Goal: Communication & Community: Answer question/provide support

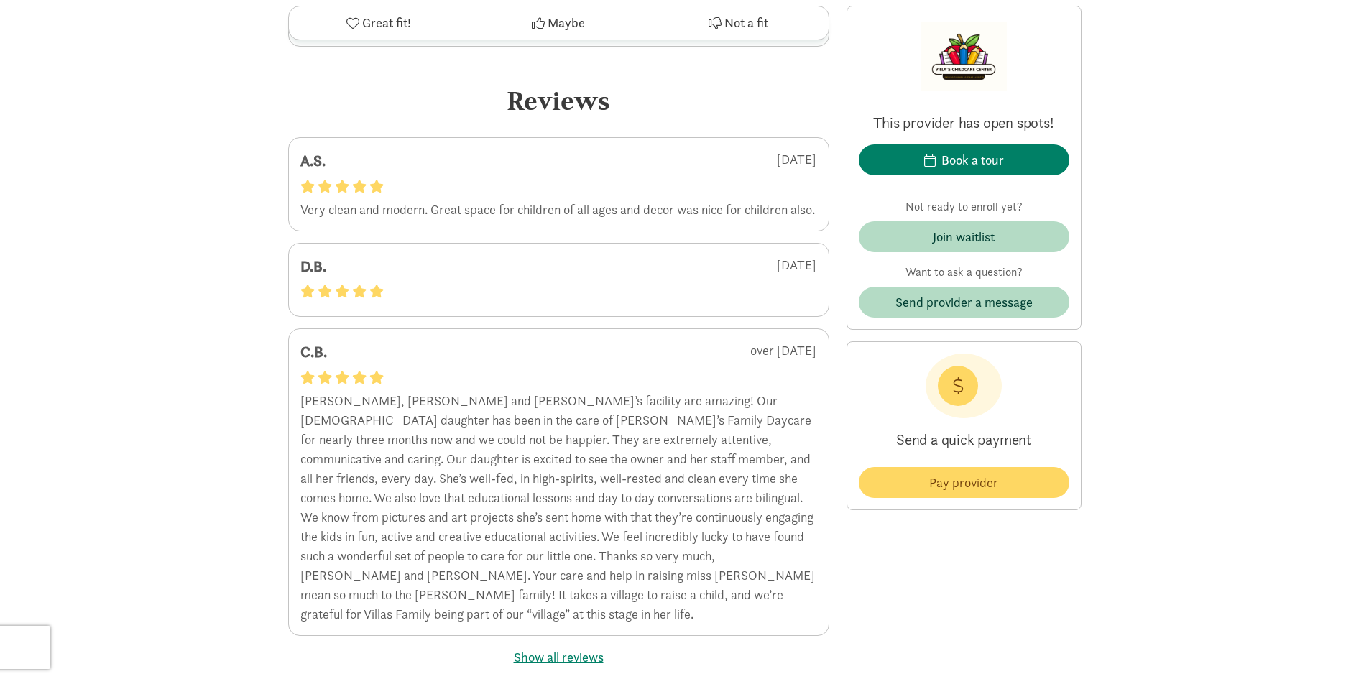
scroll to position [2476, 0]
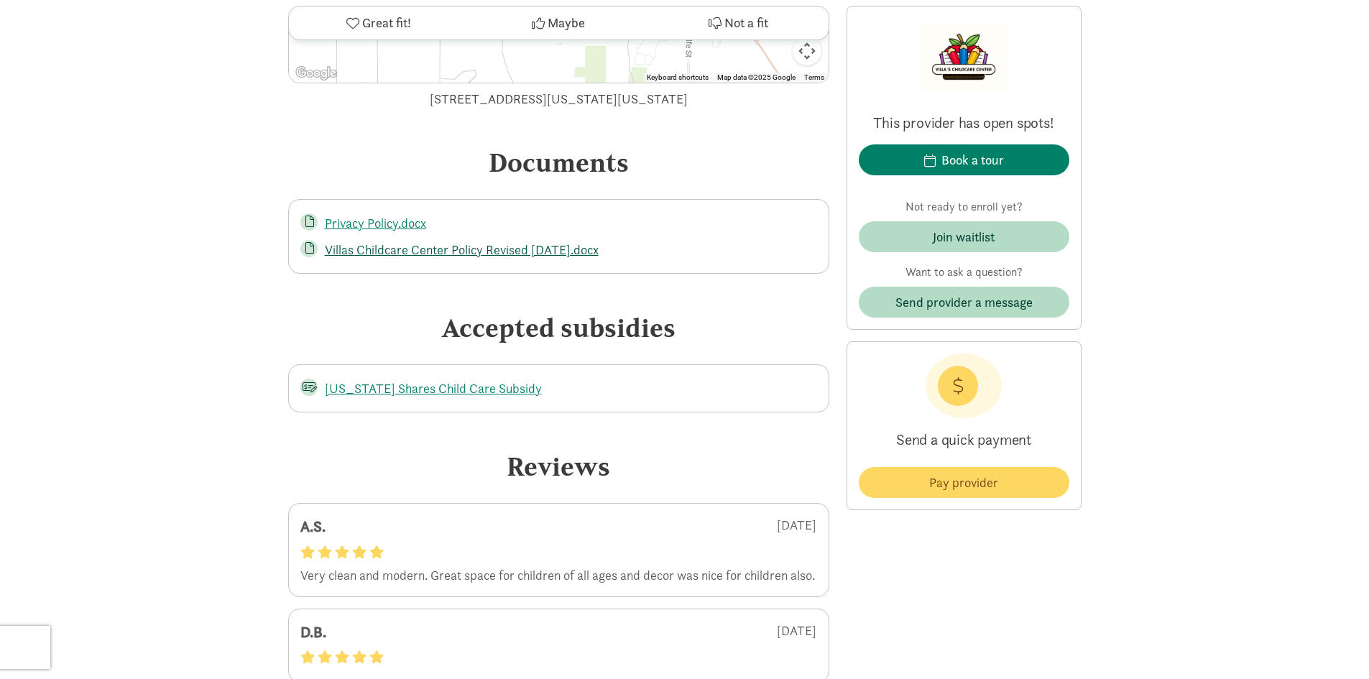
click at [413, 254] on link "Villas Childcare Center Policy Revised [DATE].docx" at bounding box center [462, 249] width 274 height 17
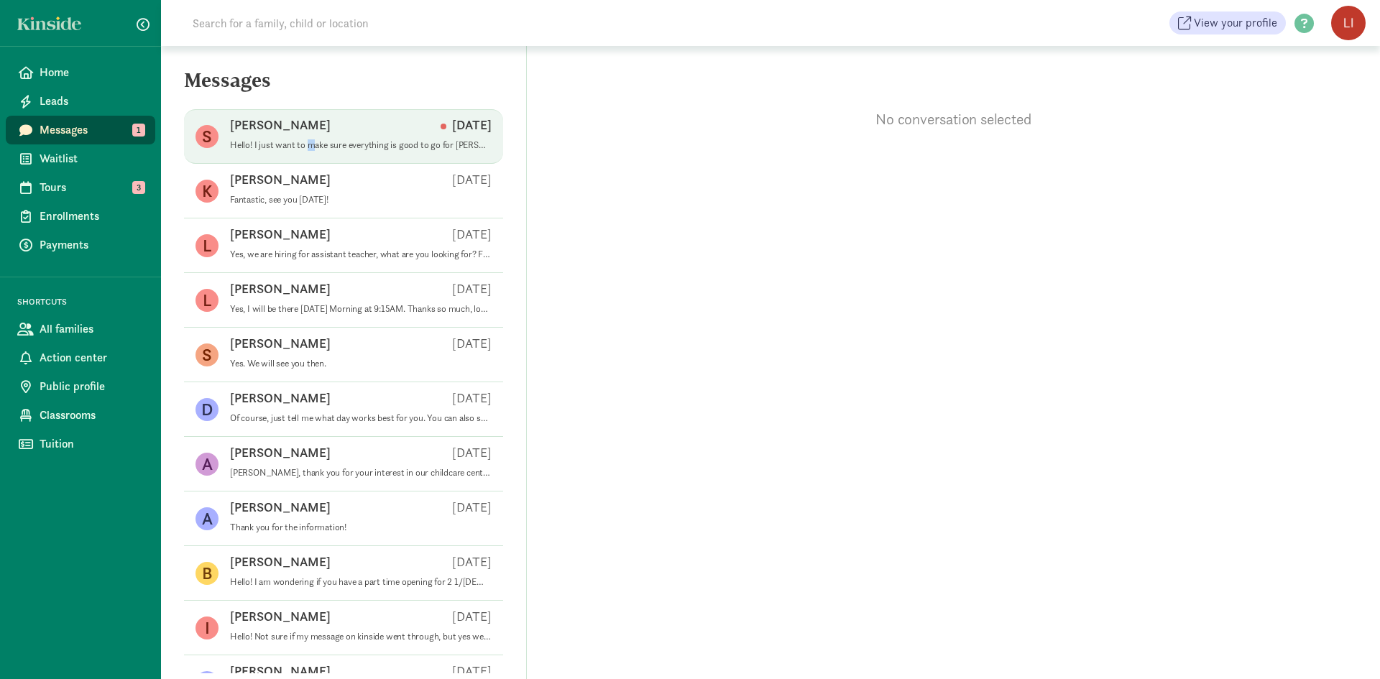
drag, startPoint x: 309, startPoint y: 150, endPoint x: 317, endPoint y: 150, distance: 7.9
click at [310, 150] on p "Hello! I just want to make sure everything is good to go for [PERSON_NAME] to s…" at bounding box center [361, 144] width 262 height 11
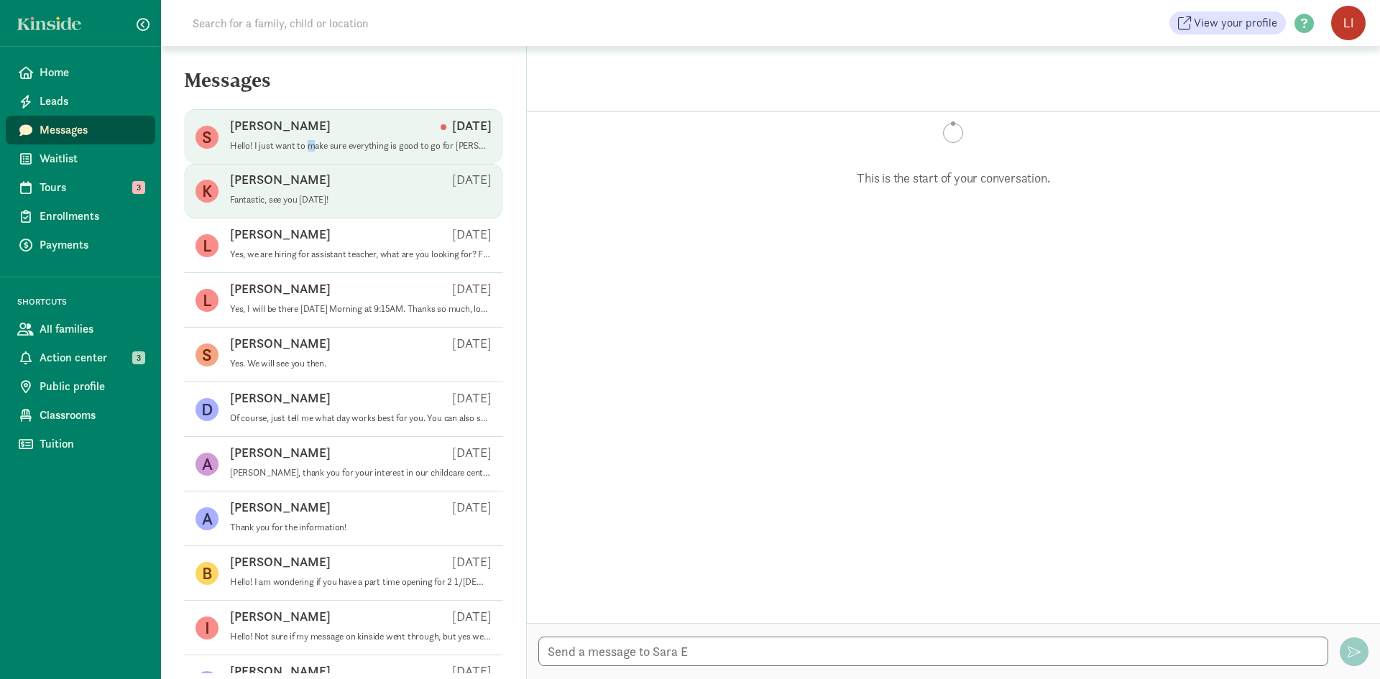
scroll to position [1204, 0]
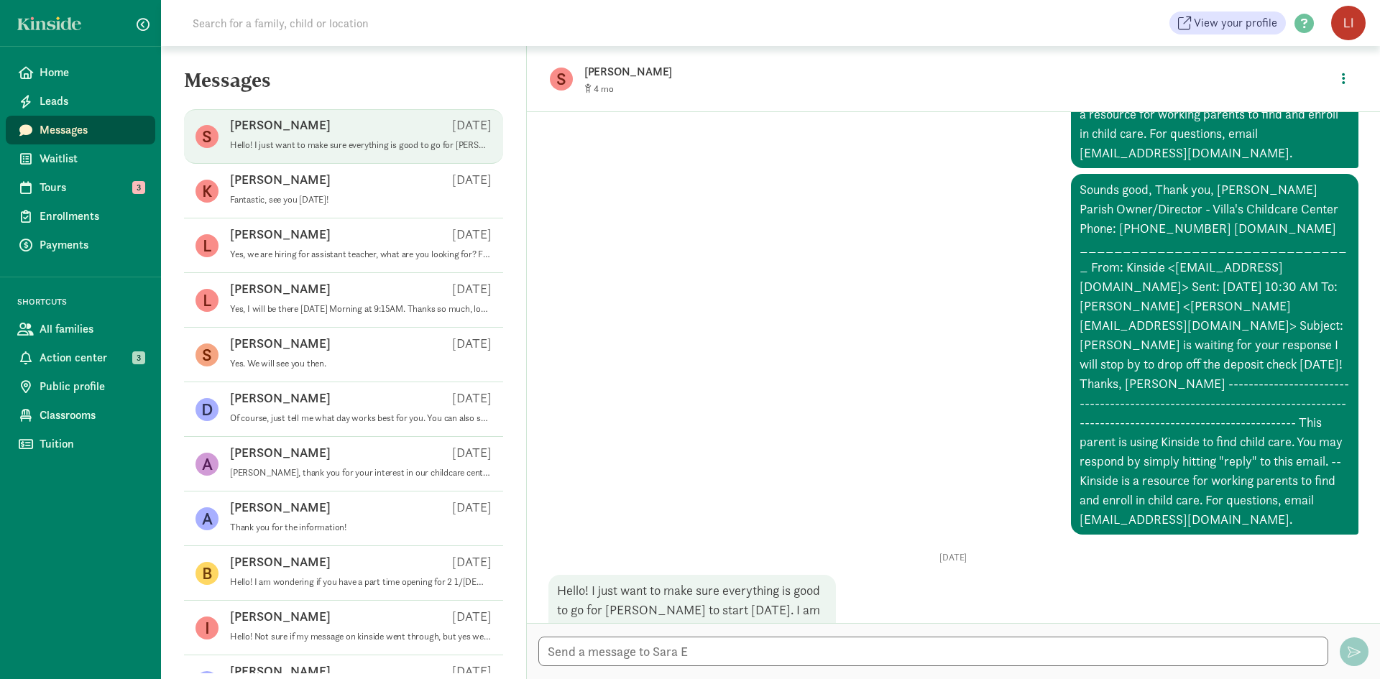
click at [746, 643] on textarea at bounding box center [933, 651] width 790 height 29
type textarea "Everything looks good. We will see you [DATE]."
click at [1359, 646] on span "button" at bounding box center [1353, 651] width 13 height 13
